Goal: Information Seeking & Learning: Learn about a topic

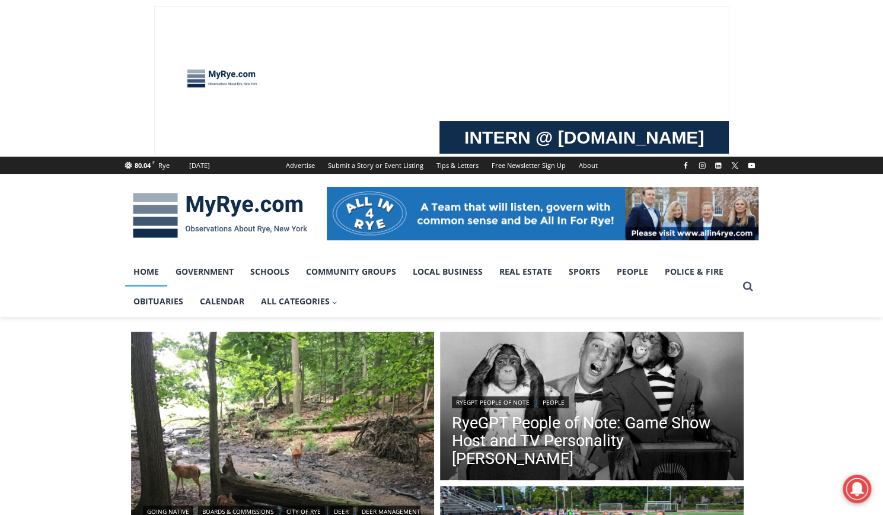
scroll to position [119, 0]
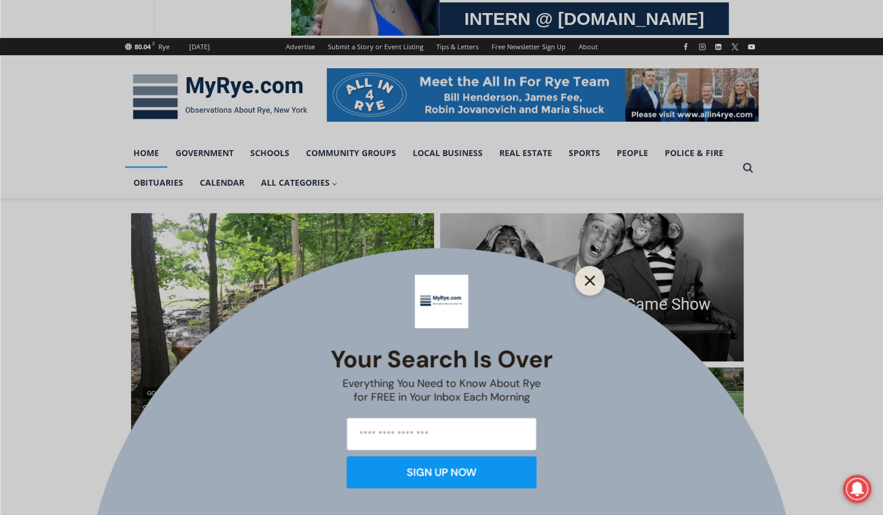
click at [598, 283] on button "Close" at bounding box center [590, 280] width 17 height 17
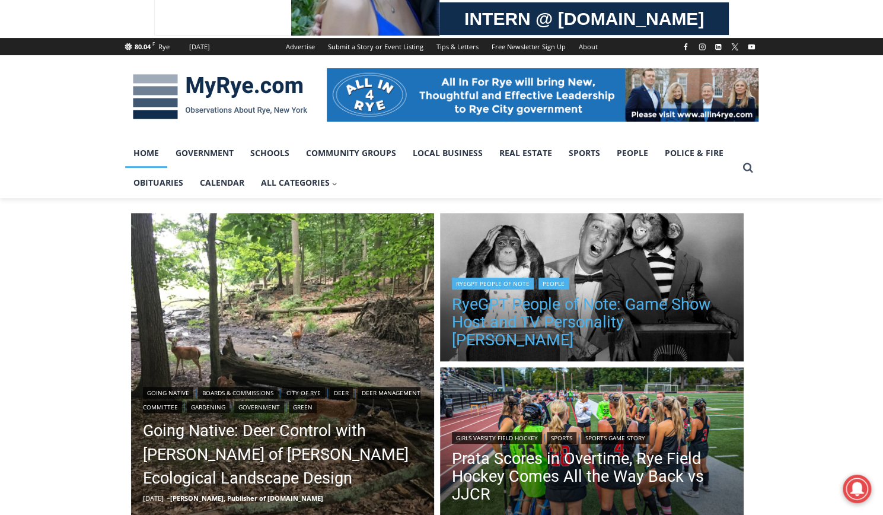
click at [586, 329] on link "RyeGPT People of Note: Game Show Host and TV Personality [PERSON_NAME]" at bounding box center [592, 321] width 280 height 53
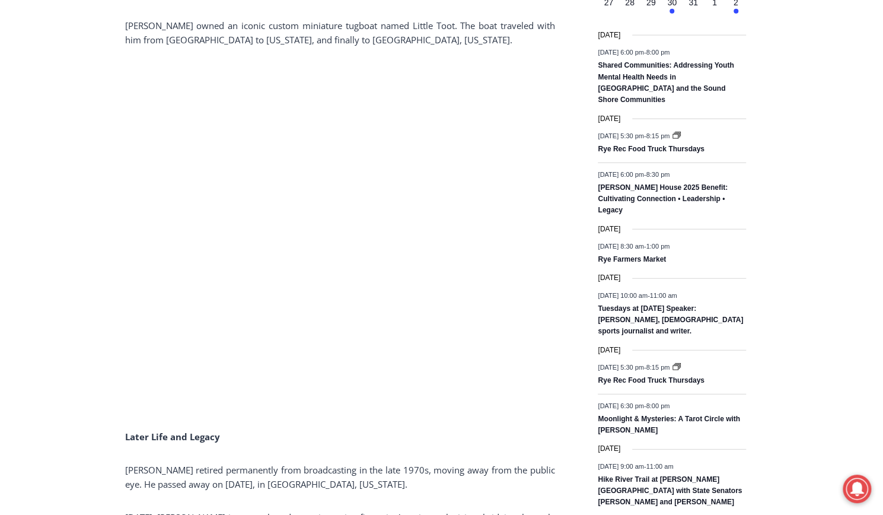
scroll to position [1720, 0]
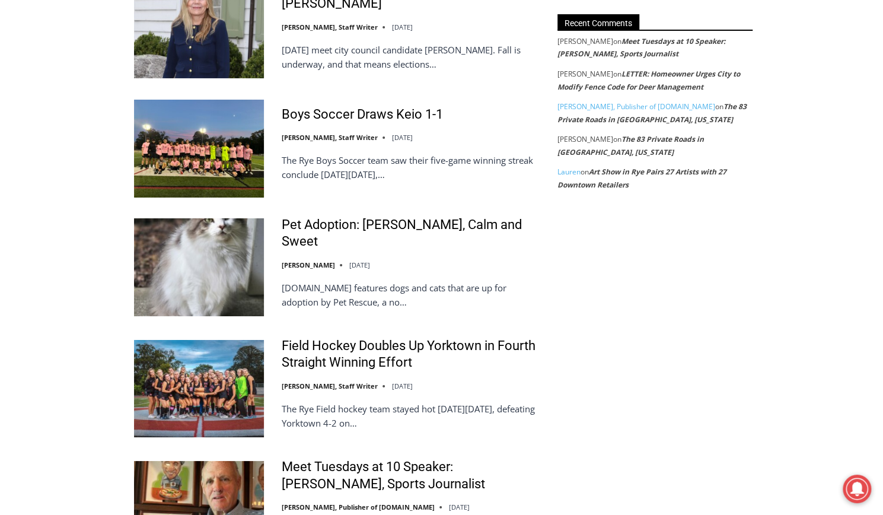
scroll to position [2469, 0]
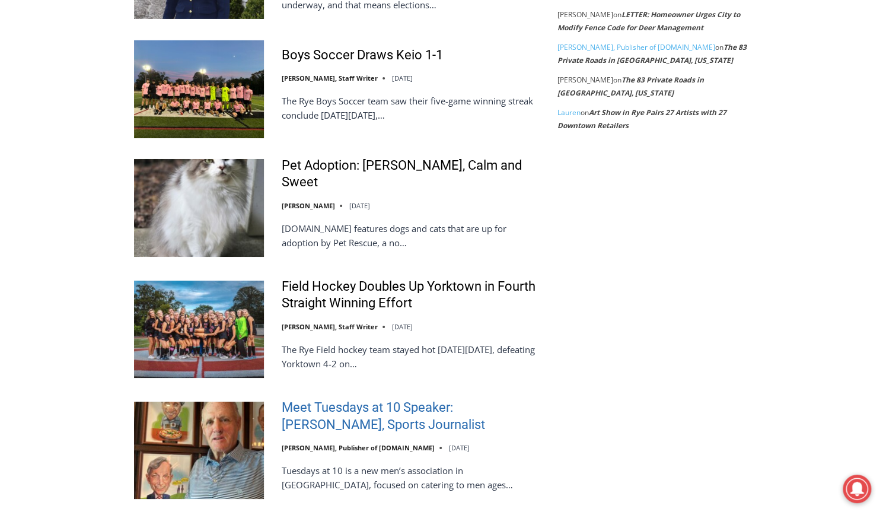
click at [354, 399] on link "Meet Tuesdays at 10 Speaker: [PERSON_NAME], Sports Journalist" at bounding box center [412, 416] width 260 height 34
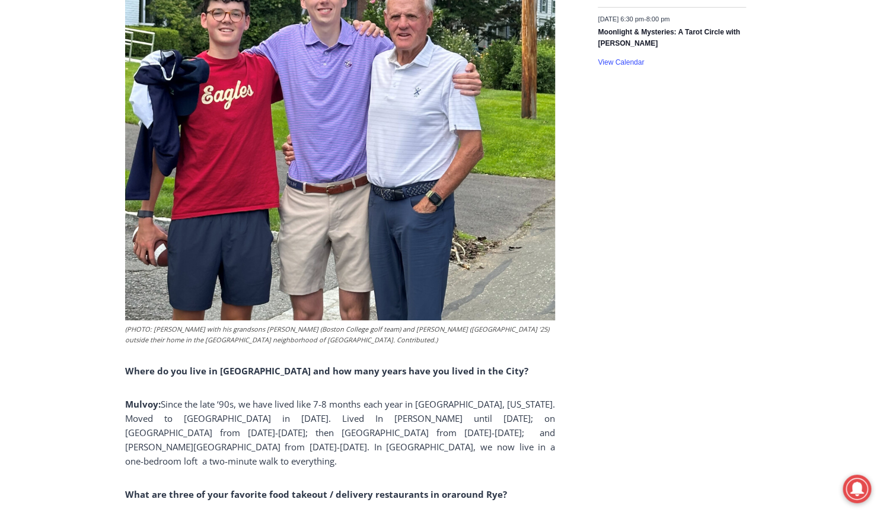
scroll to position [2135, 0]
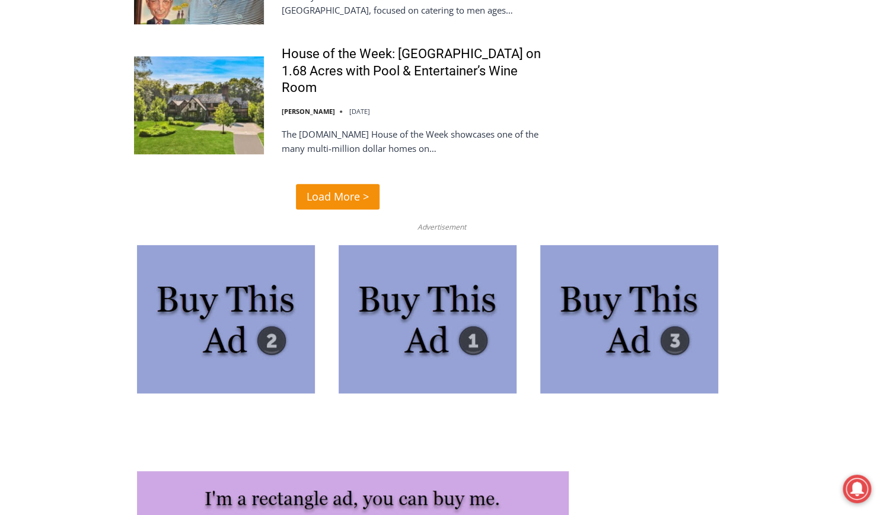
scroll to position [3093, 0]
